Goal: Task Accomplishment & Management: Complete application form

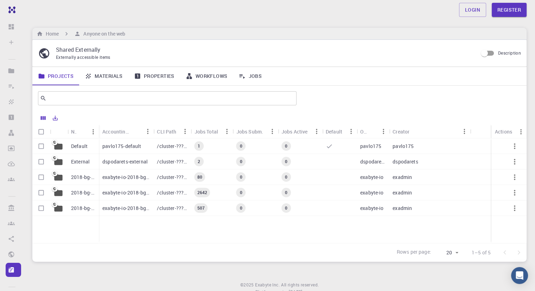
click at [73, 148] on p "Default" at bounding box center [79, 145] width 17 height 7
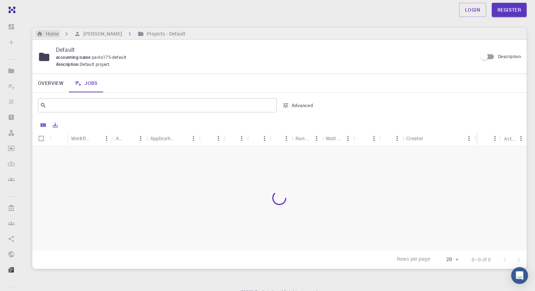
click at [55, 30] on h6 "Home" at bounding box center [51, 34] width 16 height 8
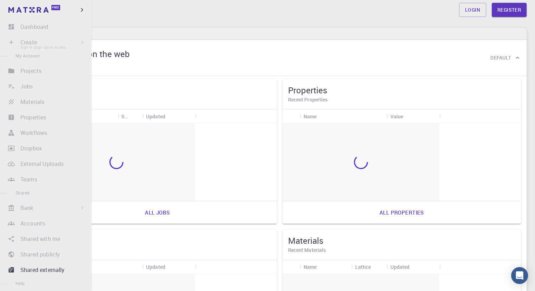
click at [18, 44] on li "Create Sign In (Sign Up) to Access New Job New Material Create Material Upload …" at bounding box center [45, 42] width 91 height 14
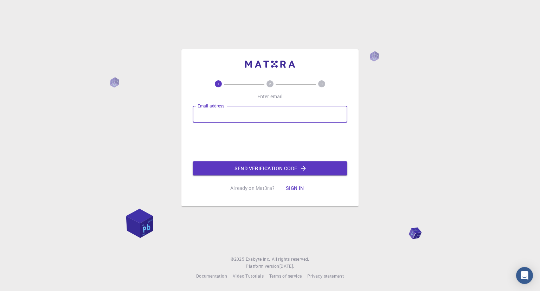
click at [271, 120] on input "Email address" at bounding box center [270, 114] width 155 height 17
type input "[EMAIL_ADDRESS][PERSON_NAME][DOMAIN_NAME]"
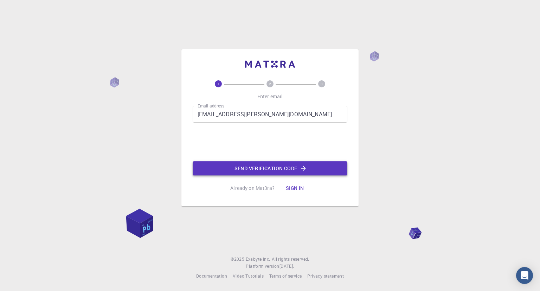
click at [249, 166] on button "Send verification code" at bounding box center [270, 168] width 155 height 14
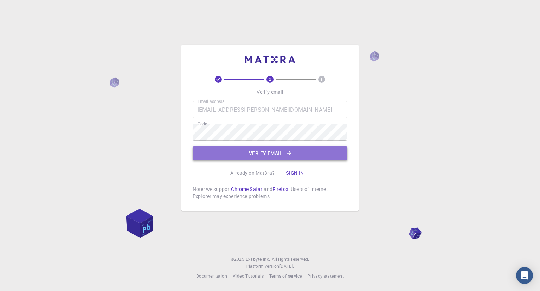
click at [259, 155] on button "Verify email" at bounding box center [270, 153] width 155 height 14
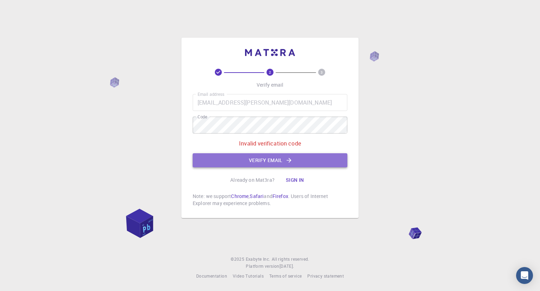
click at [252, 158] on button "Verify email" at bounding box center [270, 160] width 155 height 14
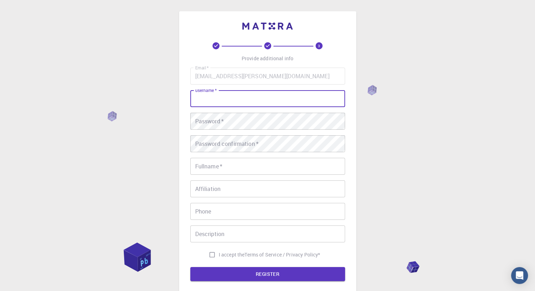
click at [236, 101] on input "username   *" at bounding box center [267, 98] width 155 height 17
type input "Kent"
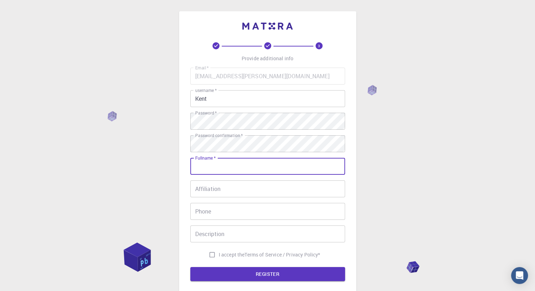
click at [215, 167] on input "Fullname   *" at bounding box center [267, 166] width 155 height 17
type input "[PERSON_NAME]"
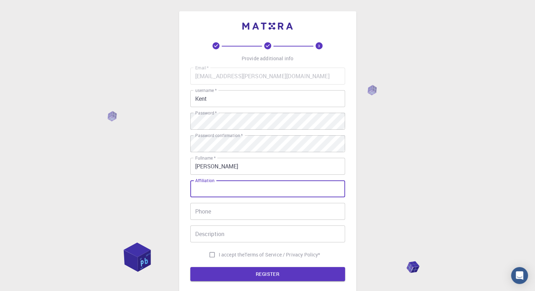
click at [212, 190] on input "Affiliation" at bounding box center [267, 188] width 155 height 17
type input "[GEOGRAPHIC_DATA]"
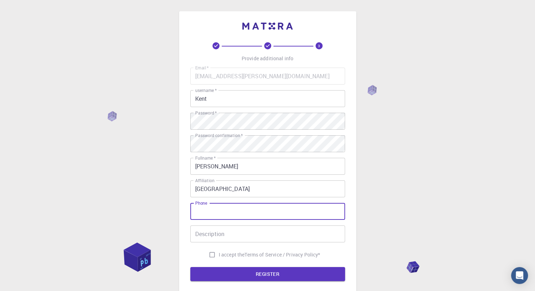
click at [253, 207] on input "Phone" at bounding box center [267, 211] width 155 height 17
type input "09919309635"
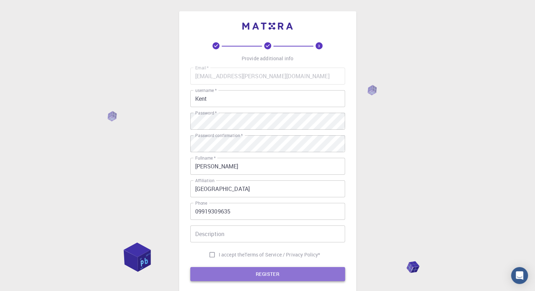
click at [249, 274] on button "REGISTER" at bounding box center [267, 274] width 155 height 14
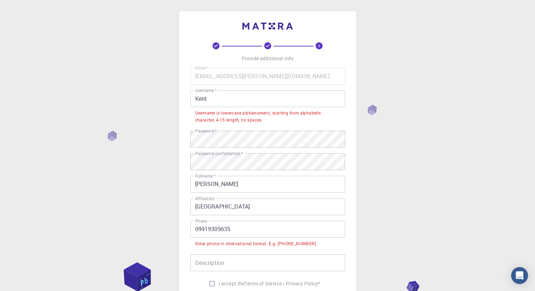
click at [225, 106] on input "Kent" at bounding box center [267, 98] width 155 height 17
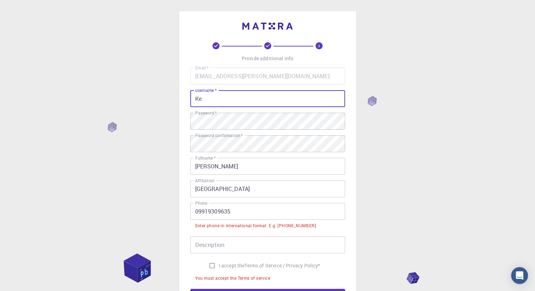
type input "K"
type input "kentruszel"
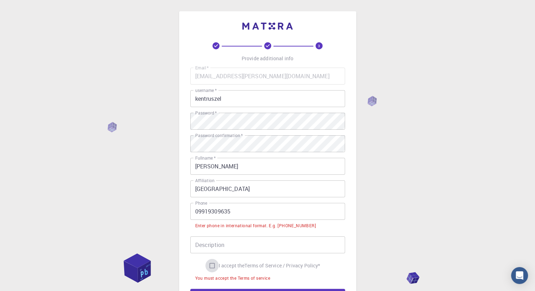
click at [211, 267] on input "I accept the Terms of Service / Privacy Policy *" at bounding box center [211, 264] width 13 height 13
checkbox input "true"
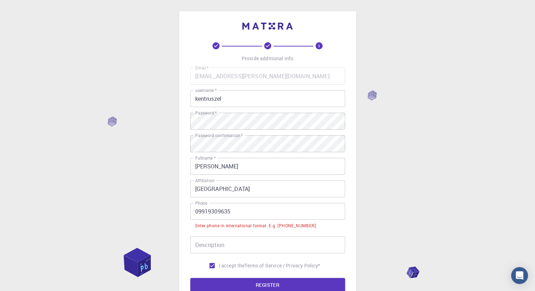
click at [202, 213] on input "09919309635" at bounding box center [267, 211] width 155 height 17
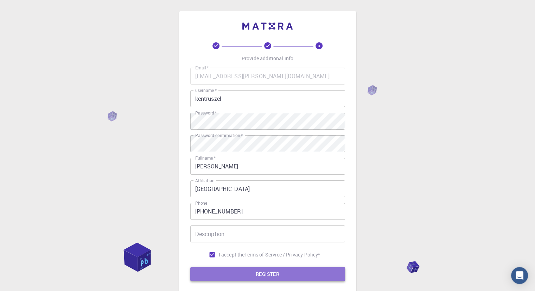
click at [241, 274] on button "REGISTER" at bounding box center [267, 274] width 155 height 14
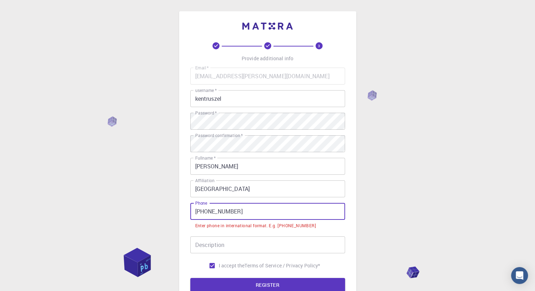
click at [207, 212] on input "[PHONE_NUMBER]" at bounding box center [267, 211] width 155 height 17
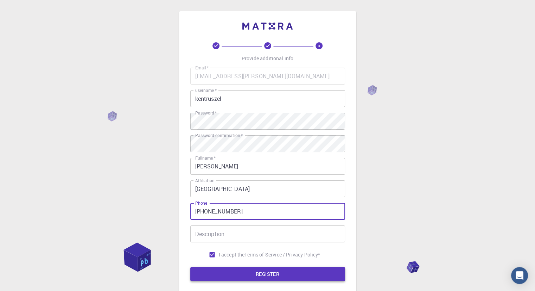
type input "[PHONE_NUMBER]"
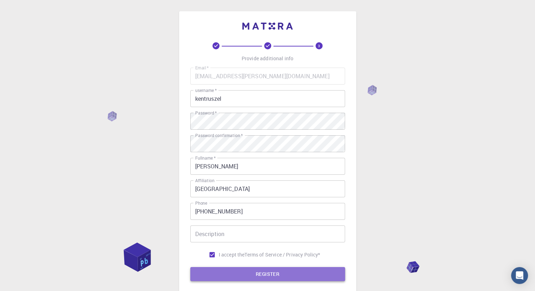
click at [255, 275] on button "REGISTER" at bounding box center [267, 274] width 155 height 14
